Goal: Task Accomplishment & Management: Use online tool/utility

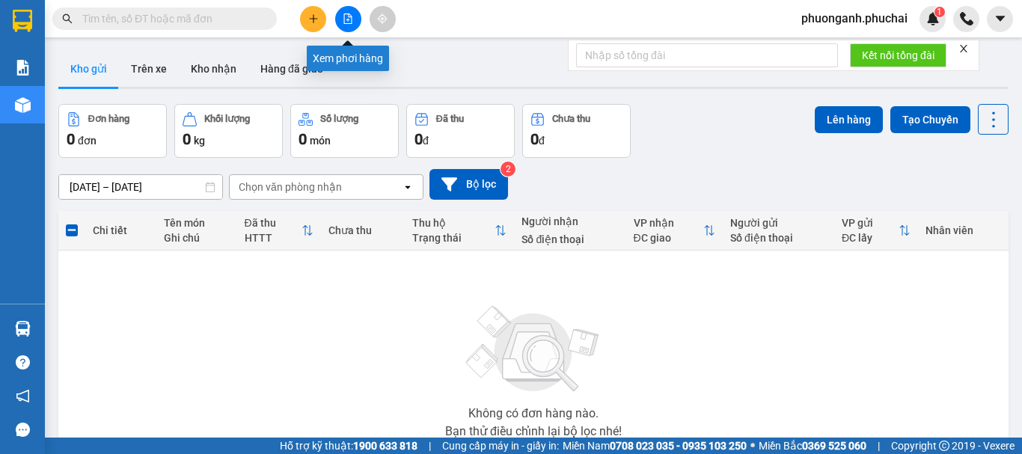
click at [348, 16] on icon "file-add" at bounding box center [348, 18] width 10 height 10
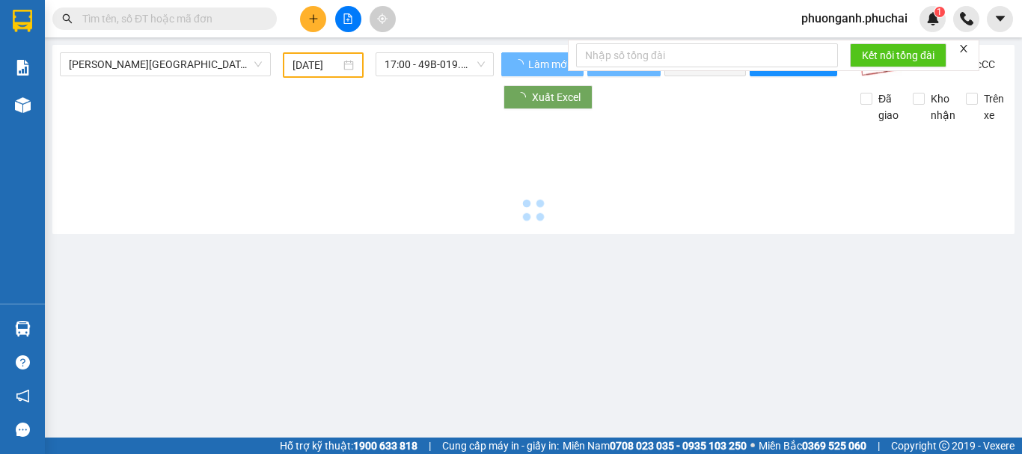
type input "[DATE]"
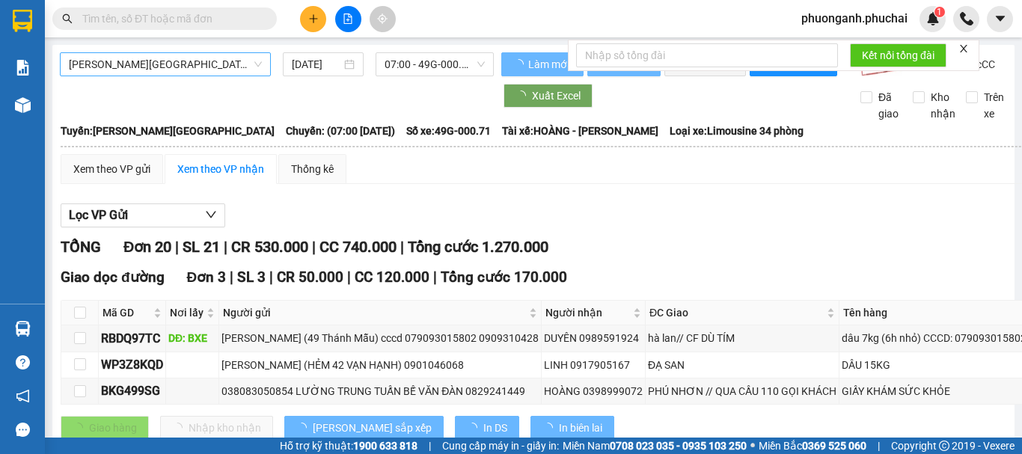
click at [156, 66] on span "[PERSON_NAME][GEOGRAPHIC_DATA]" at bounding box center [165, 64] width 193 height 22
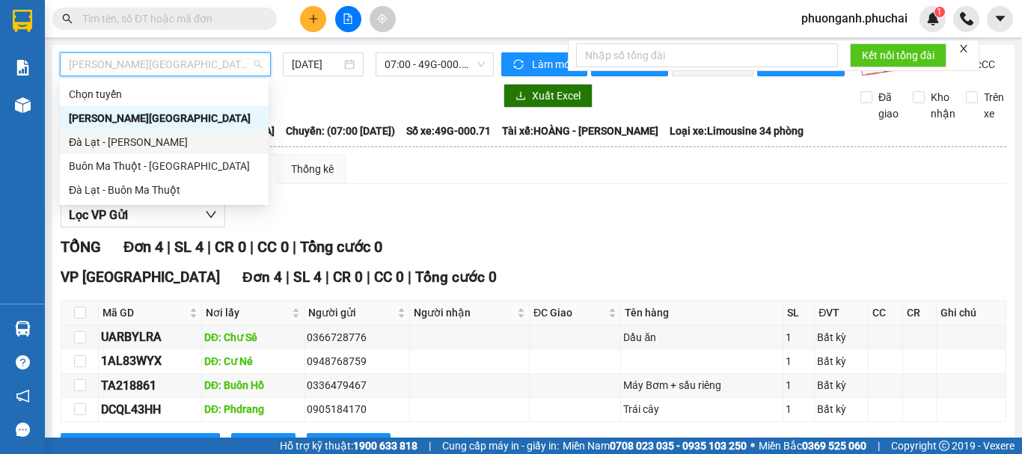
click at [107, 141] on div "Đà Lạt - [PERSON_NAME]" at bounding box center [164, 142] width 191 height 16
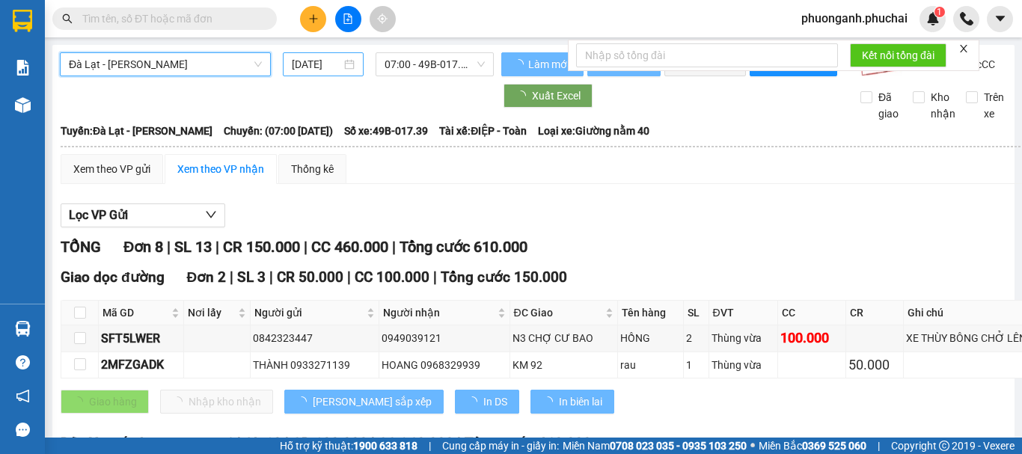
click at [331, 73] on div "[DATE]" at bounding box center [323, 64] width 81 height 24
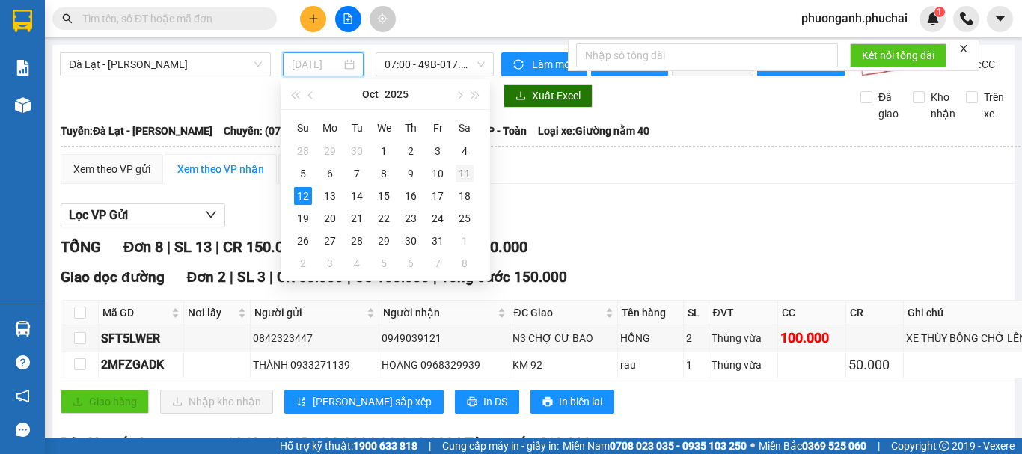
click at [462, 174] on div "11" at bounding box center [465, 174] width 18 height 18
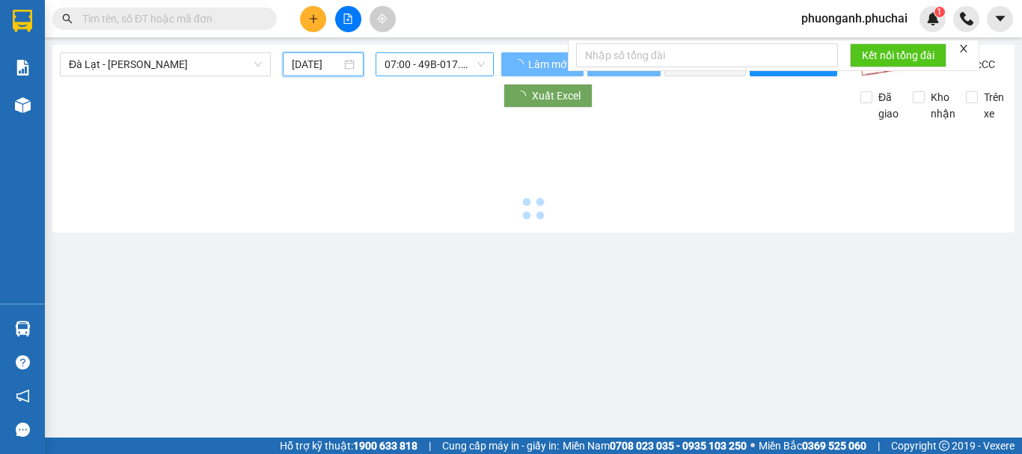
type input "[DATE]"
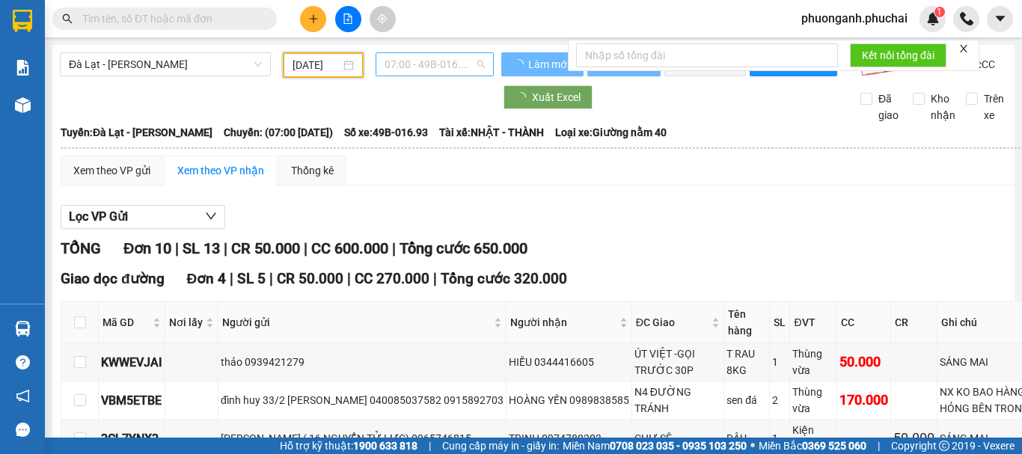
click at [407, 65] on span "07:00 - 49B-016.93" at bounding box center [435, 64] width 100 height 22
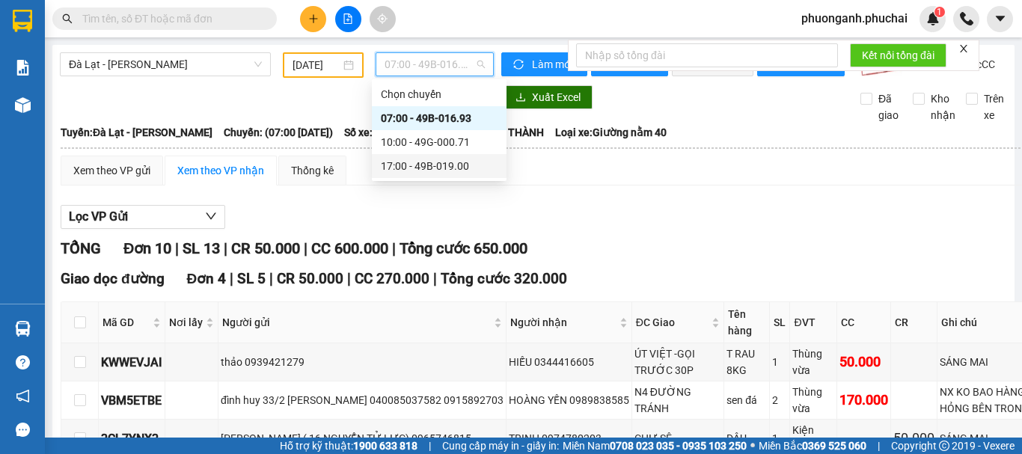
click at [409, 166] on div "17:00 - 49B-019.00" at bounding box center [439, 166] width 117 height 16
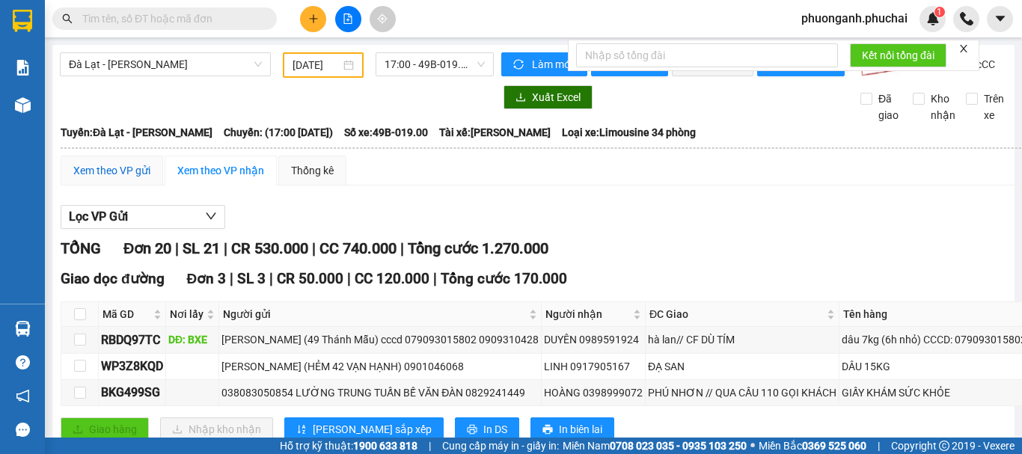
click at [141, 179] on div "Xem theo VP gửi" at bounding box center [111, 170] width 77 height 16
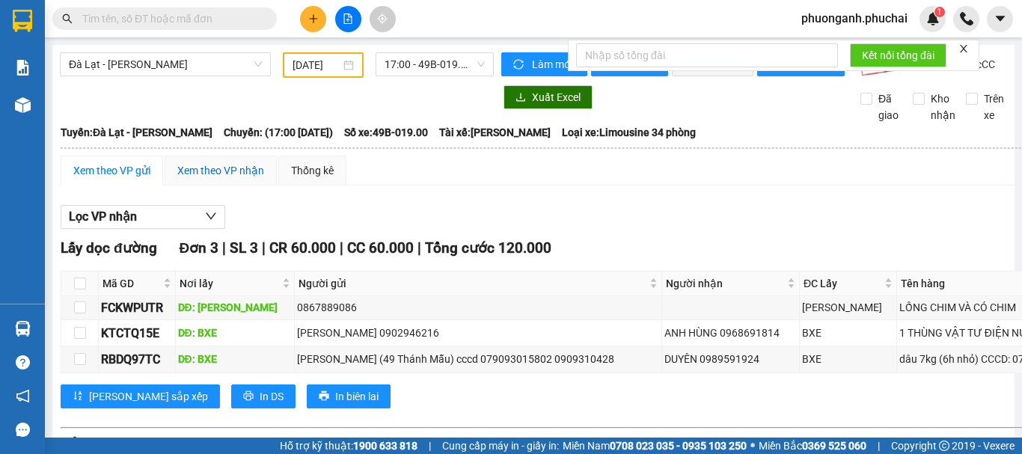
click at [221, 179] on div "Xem theo VP nhận" at bounding box center [220, 170] width 87 height 16
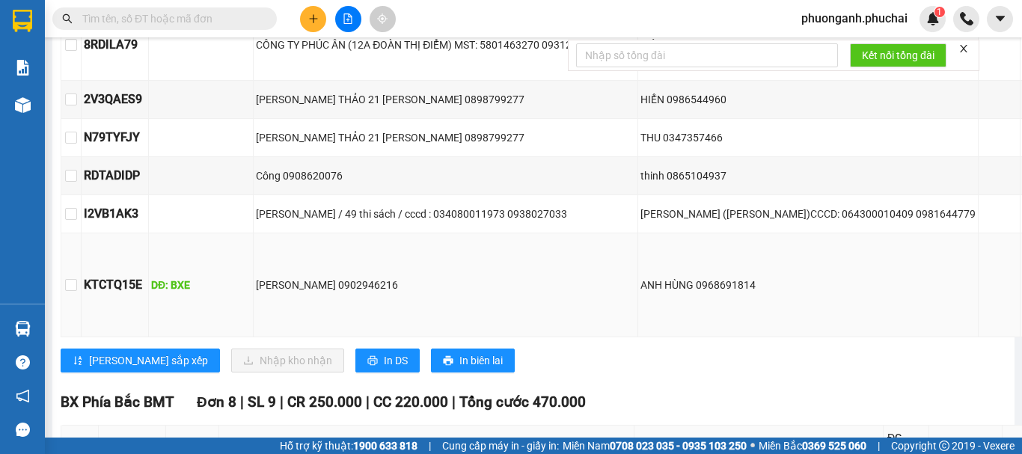
scroll to position [599, 0]
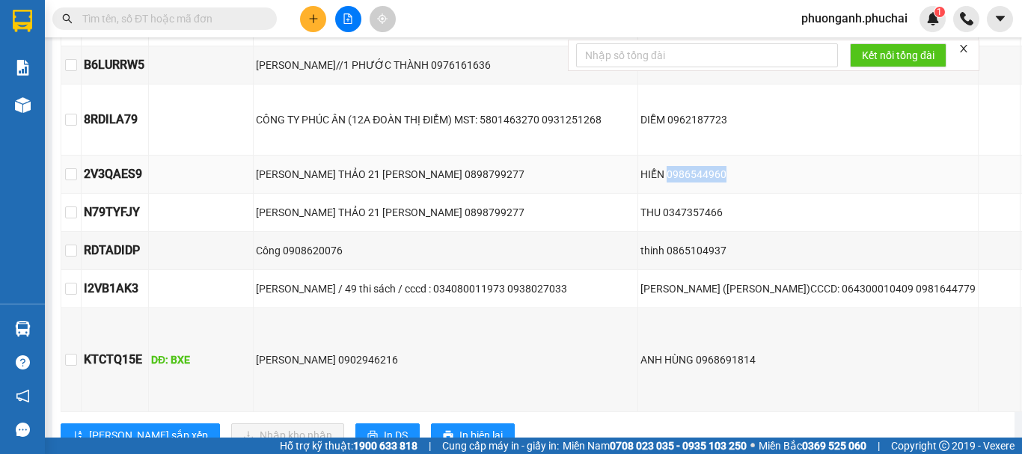
drag, startPoint x: 611, startPoint y: 202, endPoint x: 683, endPoint y: 202, distance: 72.6
click at [683, 183] on div "HIỂN 0986544960" at bounding box center [807, 174] width 335 height 16
copy div "0986544960"
click at [748, 232] on td "THU 0347357466" at bounding box center [808, 213] width 340 height 38
drag, startPoint x: 808, startPoint y: 310, endPoint x: 864, endPoint y: 312, distance: 56.2
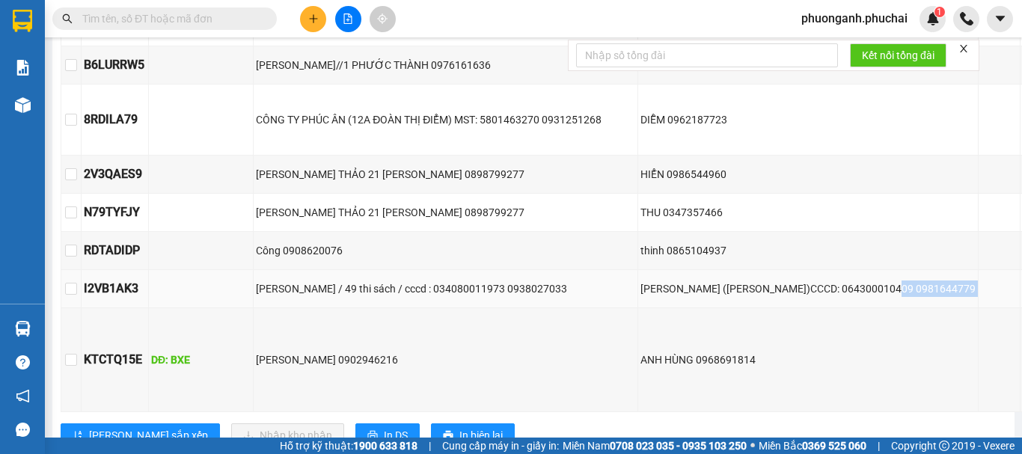
click at [869, 308] on tr "I2VB1AK3 [PERSON_NAME] / 49 thi sách / cccd : 034080011973 0938027033 [GEOGRAPH…" at bounding box center [651, 289] width 1181 height 38
copy tr "0981644779"
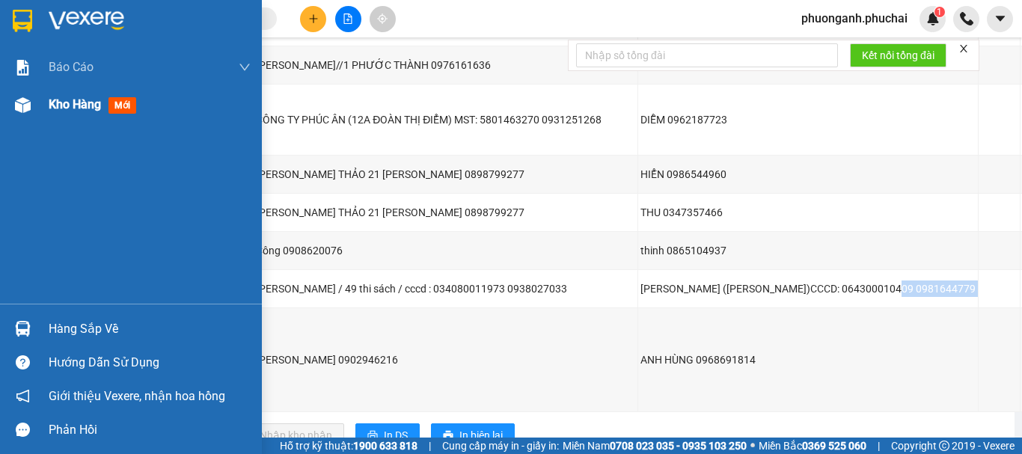
click at [55, 103] on span "Kho hàng" at bounding box center [75, 104] width 52 height 14
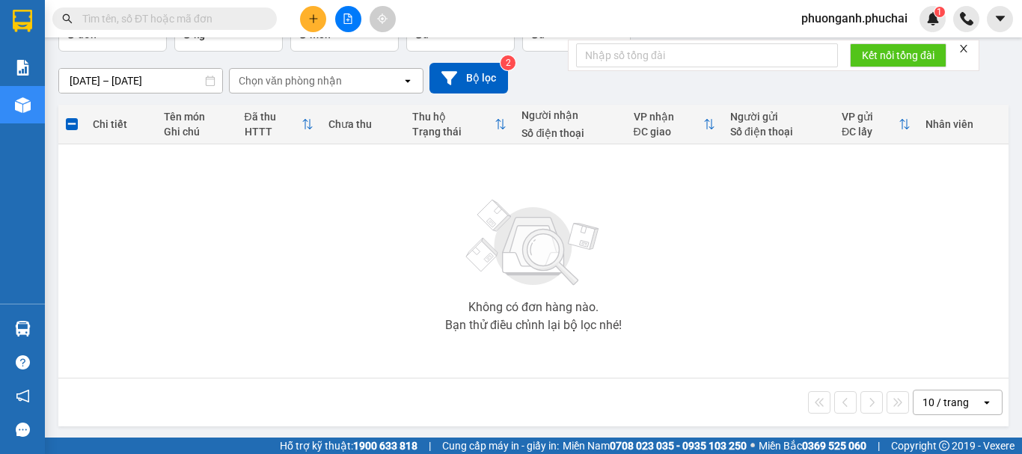
scroll to position [108, 0]
